Goal: Task Accomplishment & Management: Manage account settings

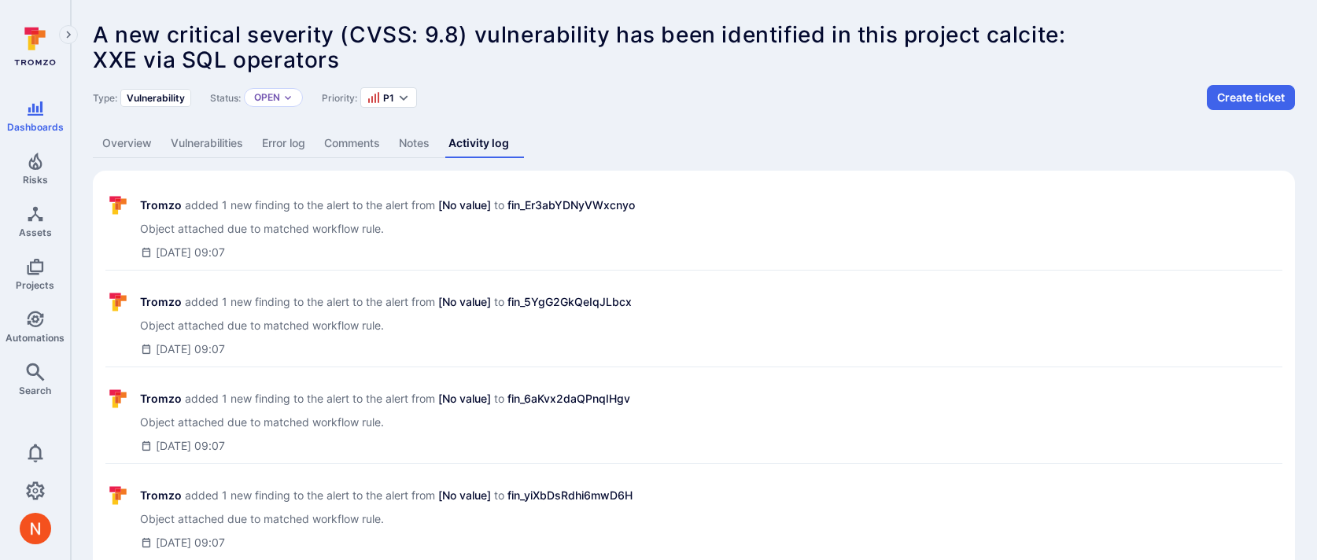
click at [151, 144] on link "Overview" at bounding box center [127, 143] width 68 height 29
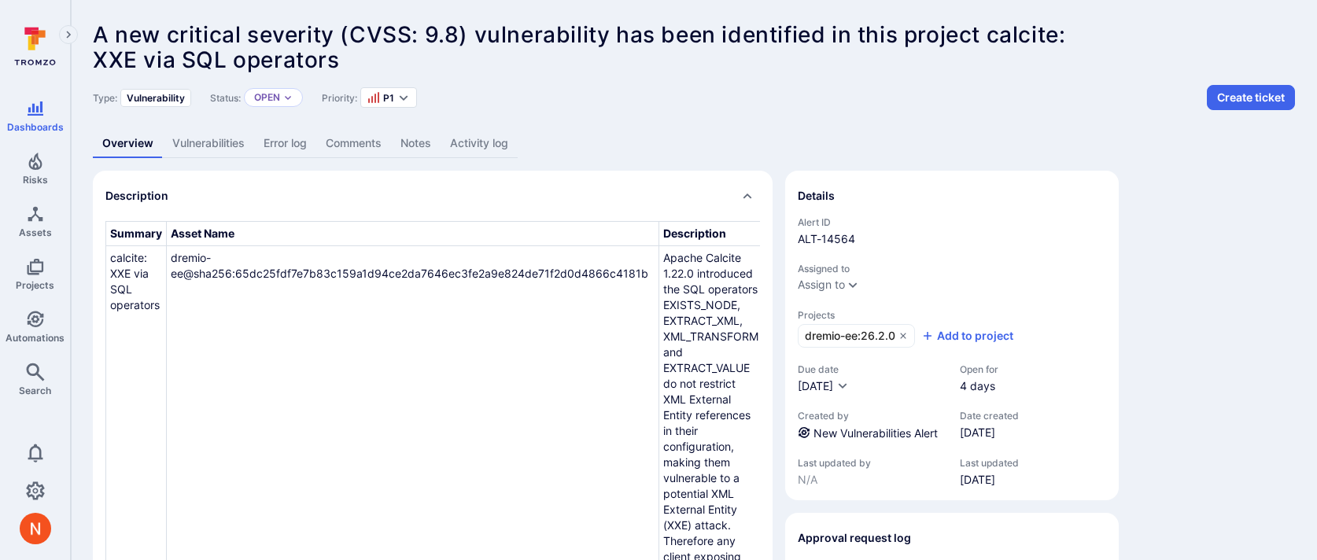
click at [467, 139] on link "Activity log" at bounding box center [479, 143] width 77 height 29
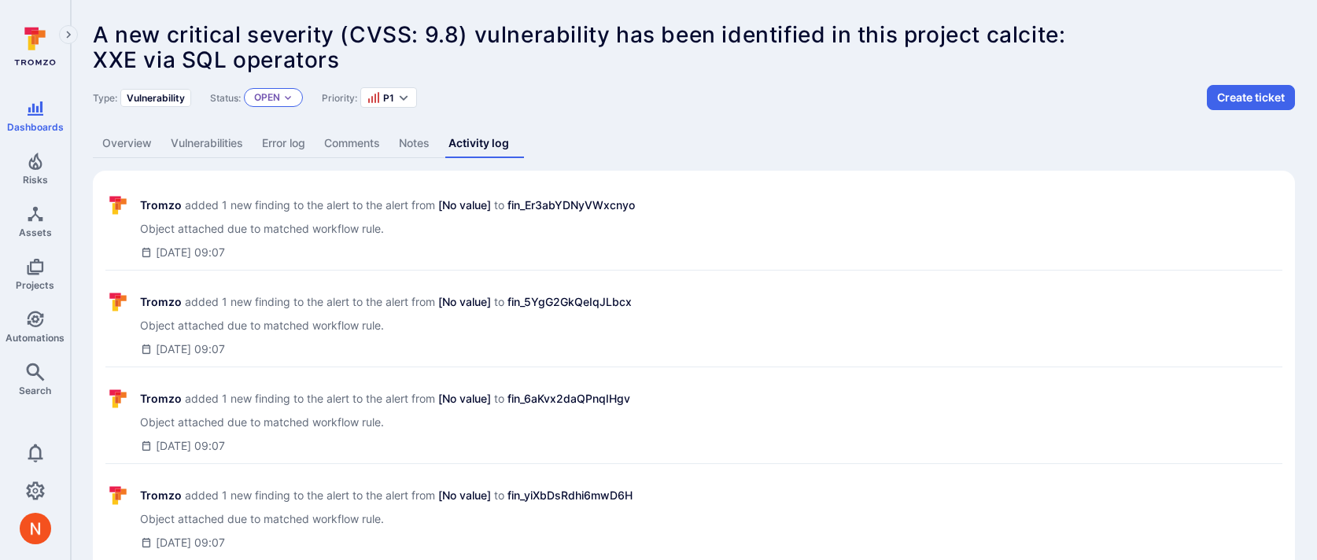
click at [260, 102] on p "Open" at bounding box center [267, 97] width 26 height 13
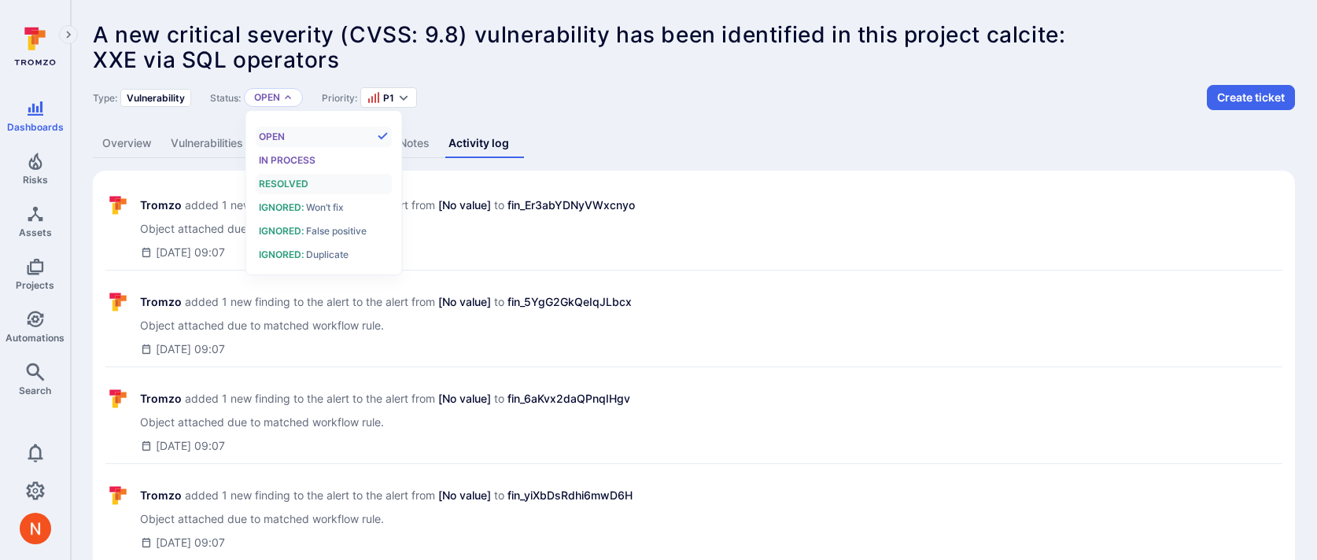
scroll to position [13, 0]
click at [640, 198] on div "Tromzo added 1 new finding to the alert to the alert from [No value] to fin_Er3…" at bounding box center [693, 226] width 1177 height 87
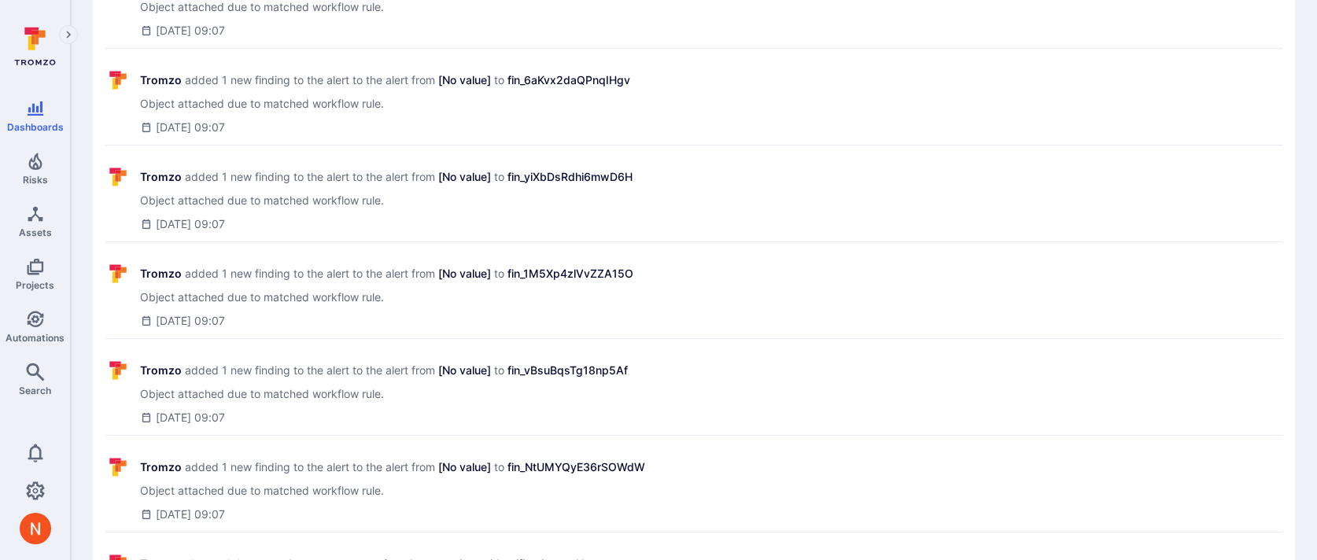
scroll to position [0, 0]
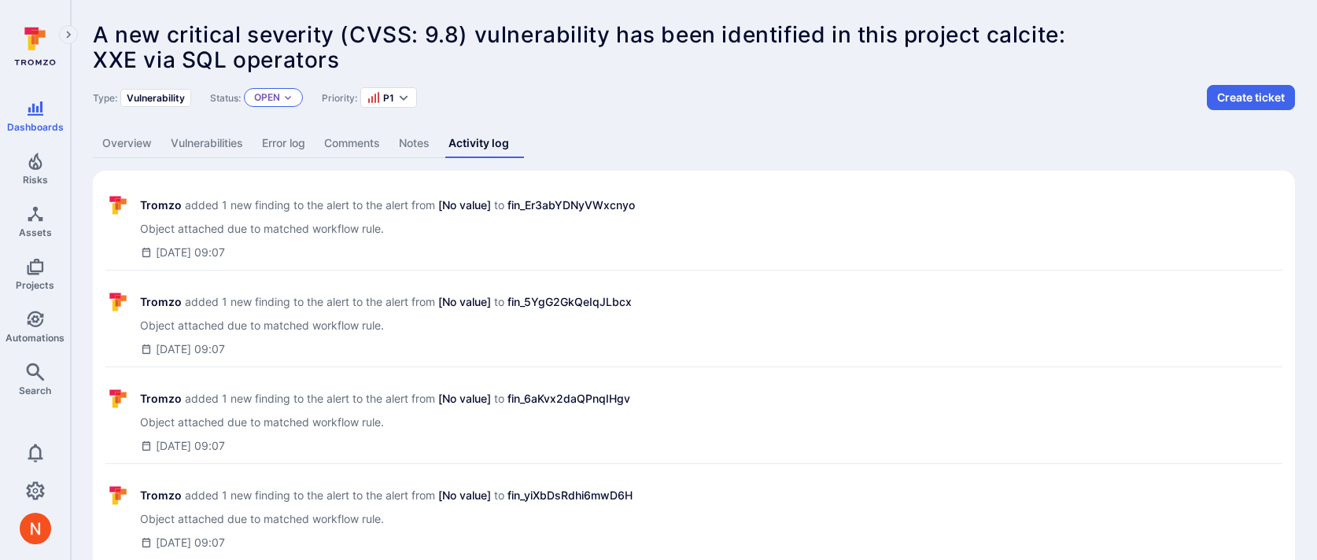
click at [282, 99] on div "Open" at bounding box center [273, 97] width 59 height 19
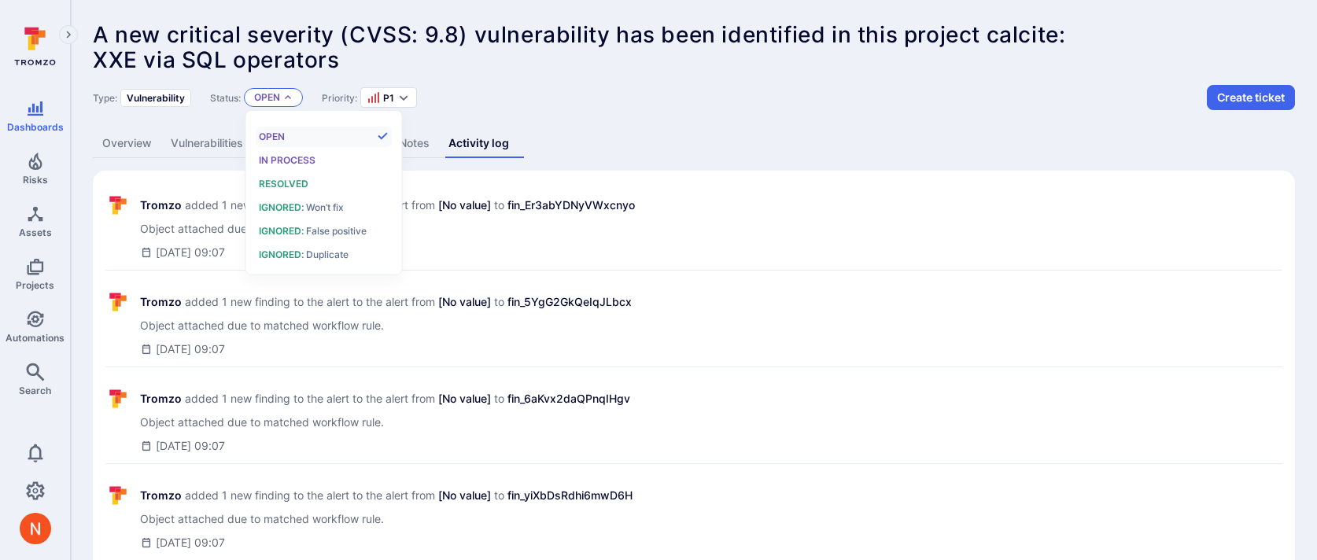
scroll to position [13, 0]
click at [300, 232] on span "Ignored :" at bounding box center [281, 231] width 45 height 12
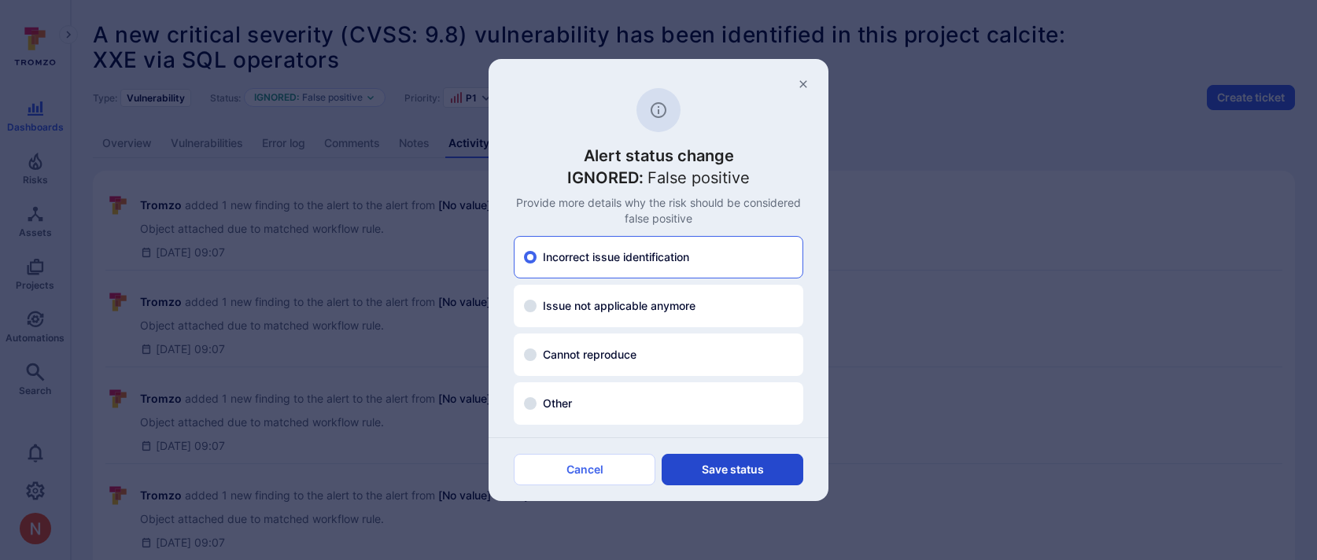
click at [707, 464] on button "Save status" at bounding box center [733, 469] width 142 height 31
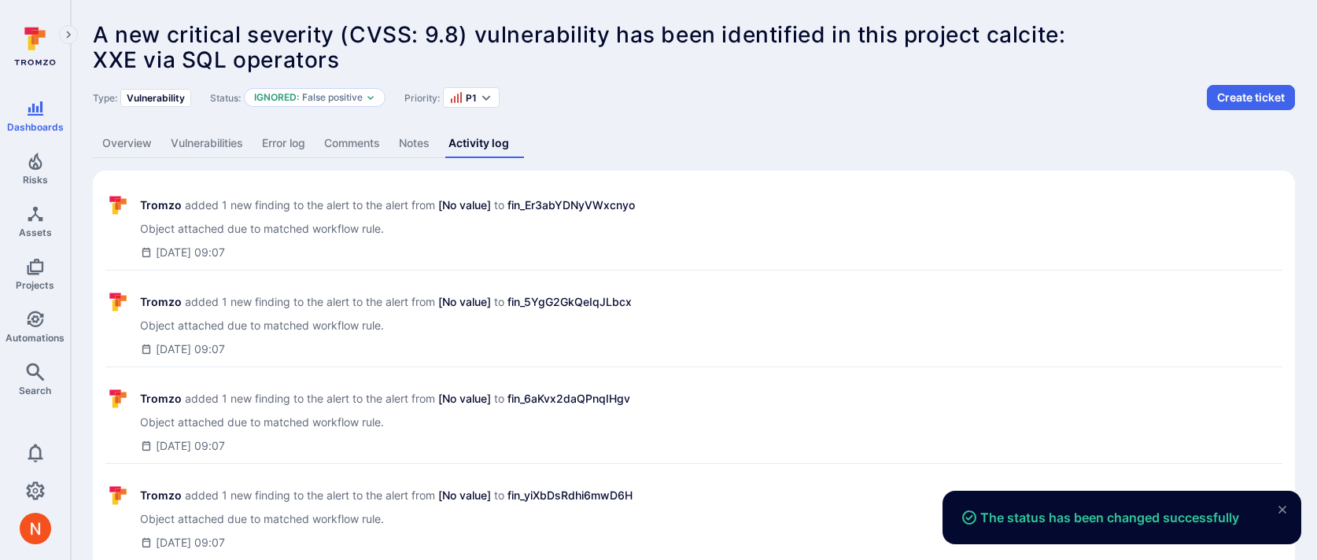
click at [129, 144] on link "Overview" at bounding box center [127, 143] width 68 height 29
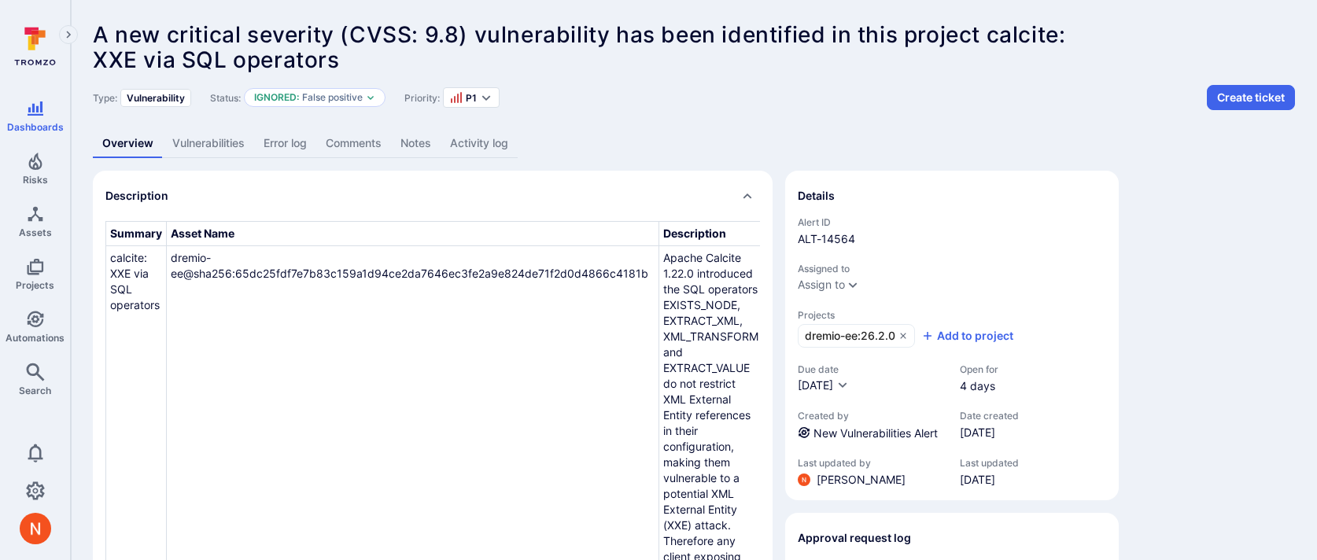
click at [499, 143] on link "Activity log" at bounding box center [479, 143] width 77 height 29
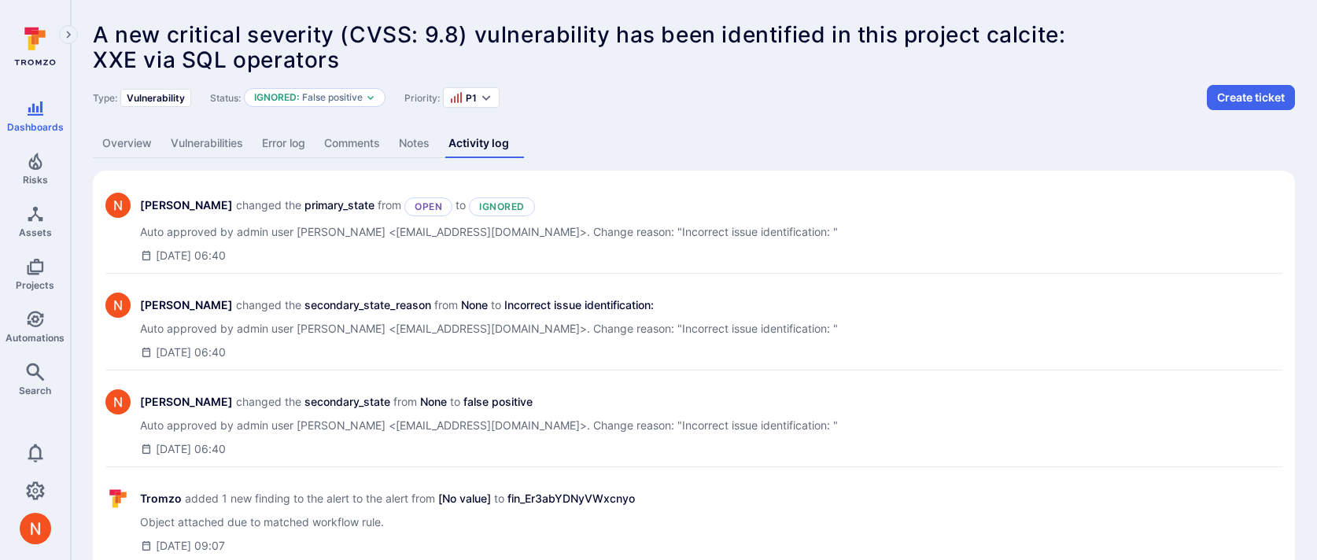
click at [147, 138] on link "Overview" at bounding box center [127, 143] width 68 height 29
